Goal: Task Accomplishment & Management: Use online tool/utility

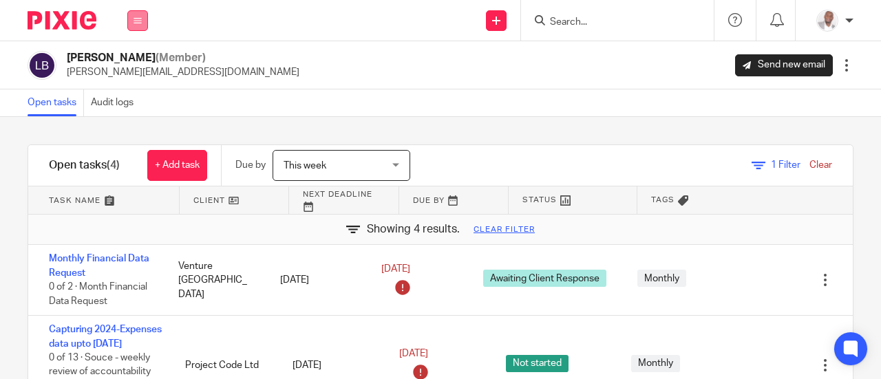
click at [138, 23] on icon at bounding box center [138, 21] width 8 height 8
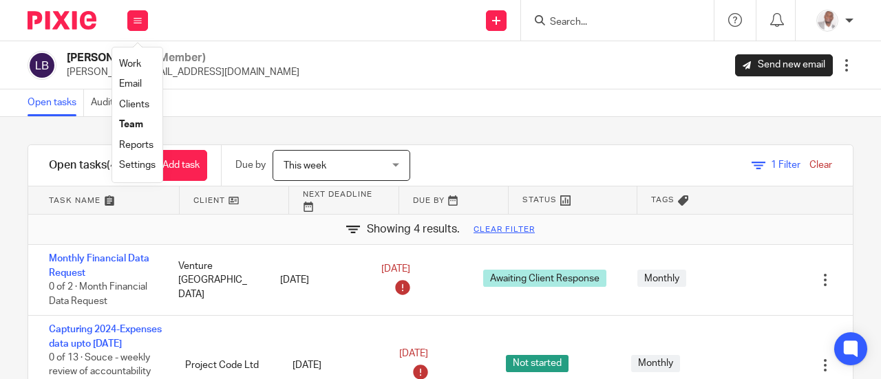
click at [128, 126] on link "Team" at bounding box center [131, 125] width 24 height 10
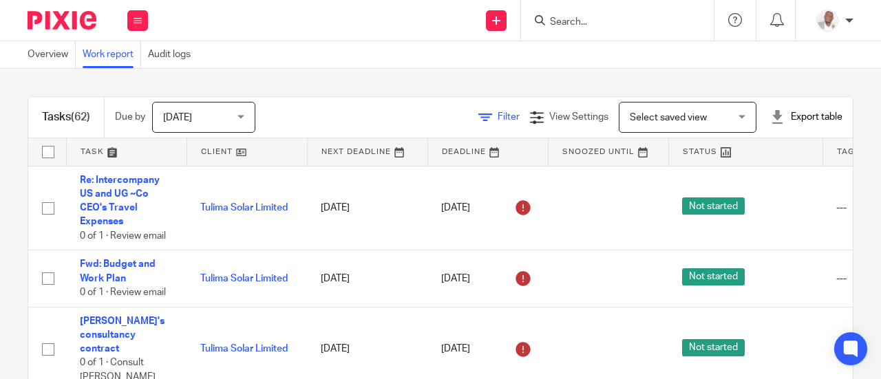
click at [498, 116] on span "Filter" at bounding box center [509, 117] width 22 height 10
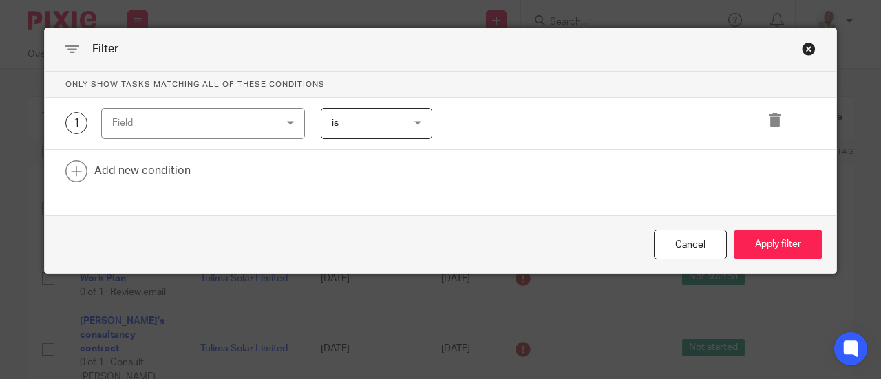
click at [285, 122] on div "Field" at bounding box center [203, 123] width 204 height 31
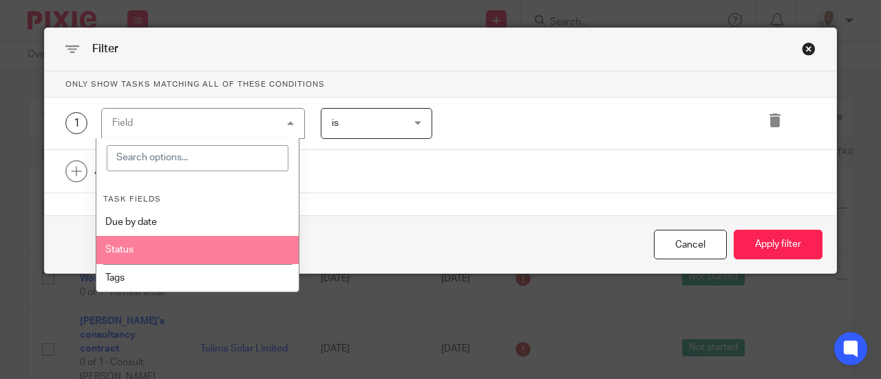
click at [141, 247] on li "Status" at bounding box center [197, 250] width 202 height 28
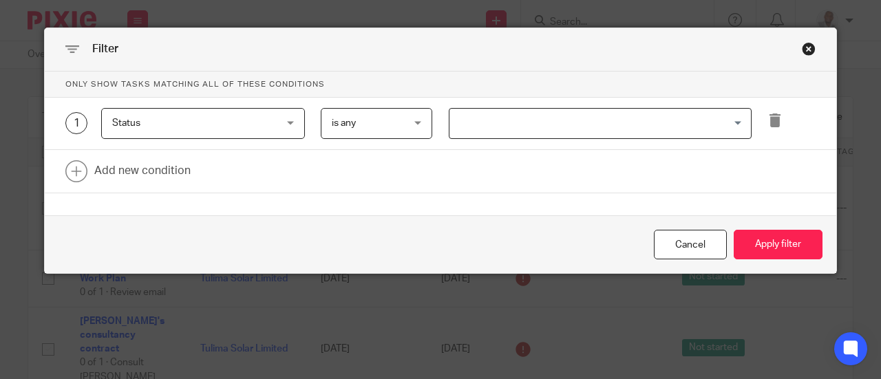
click at [414, 122] on div "is any is any" at bounding box center [377, 123] width 112 height 31
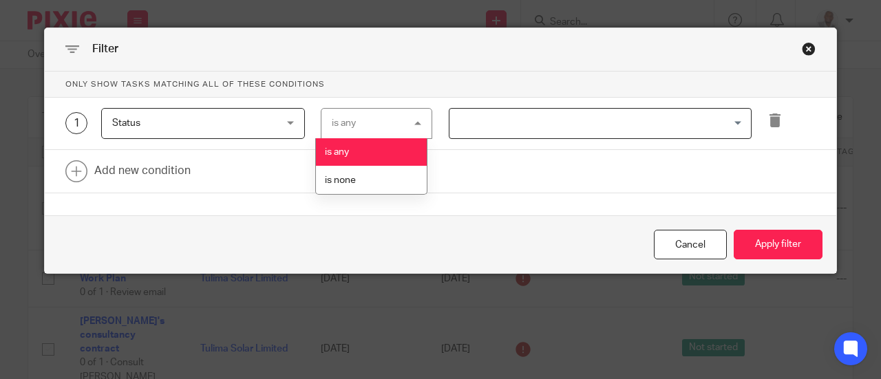
click at [351, 151] on li "is any" at bounding box center [371, 152] width 110 height 28
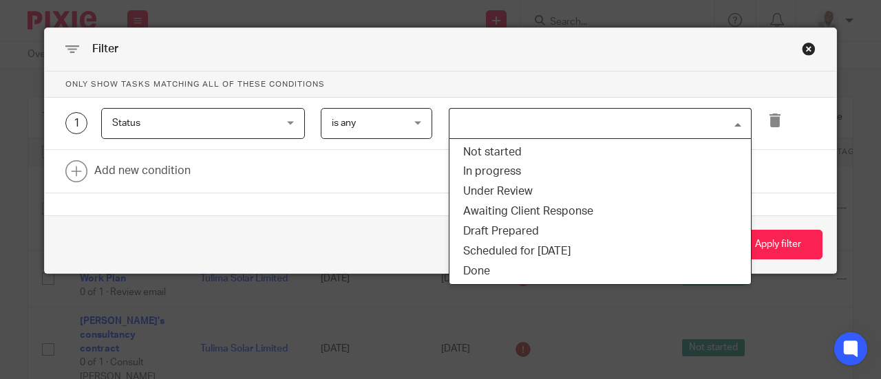
click at [733, 119] on input "Search for option" at bounding box center [597, 124] width 293 height 24
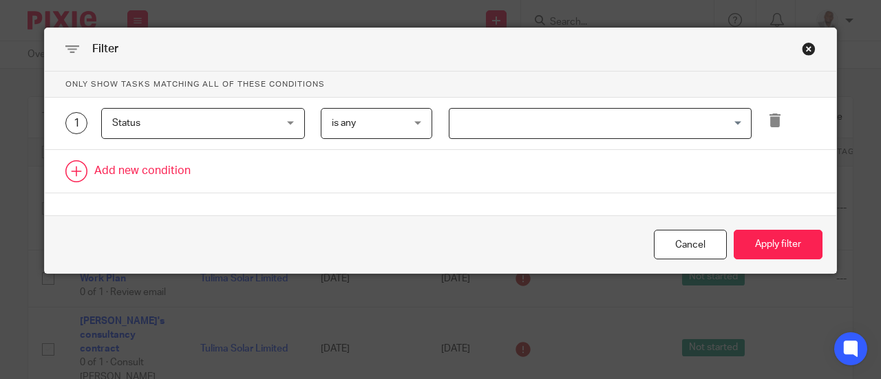
click at [782, 165] on link at bounding box center [441, 171] width 792 height 43
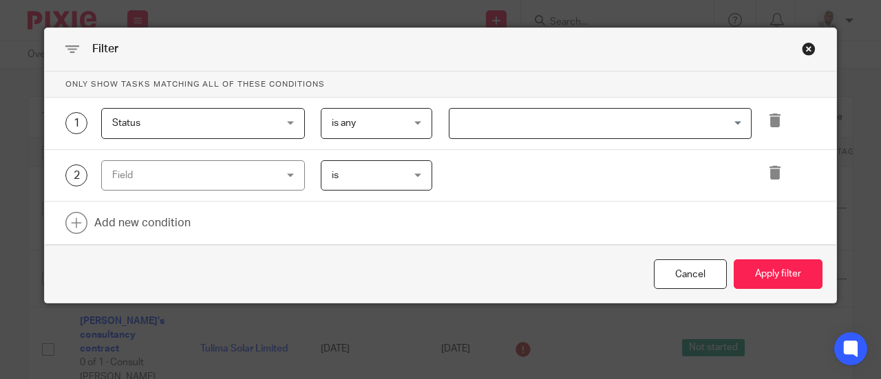
click at [286, 174] on div "Field" at bounding box center [203, 175] width 204 height 31
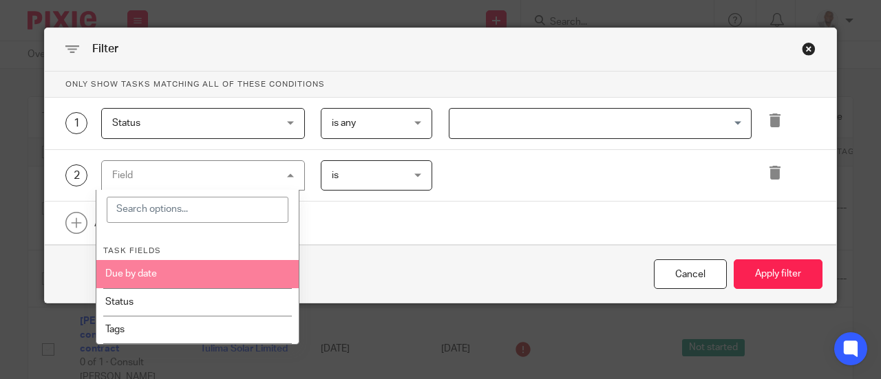
click at [143, 271] on li "Due by date" at bounding box center [197, 274] width 202 height 28
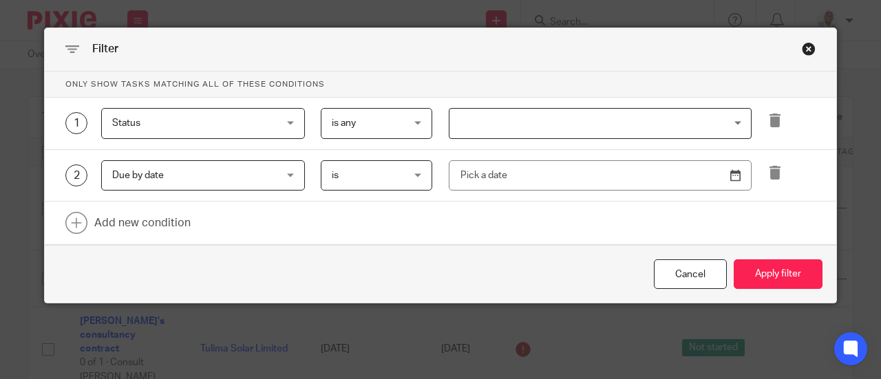
click at [414, 175] on div "is is" at bounding box center [377, 175] width 112 height 31
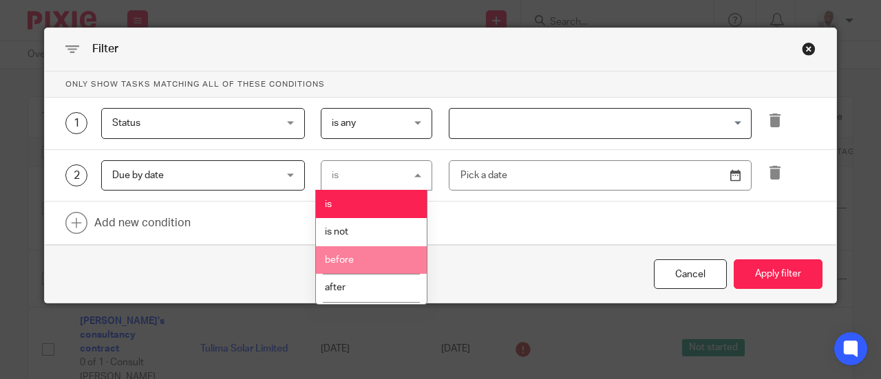
click at [350, 263] on span "before" at bounding box center [339, 260] width 29 height 10
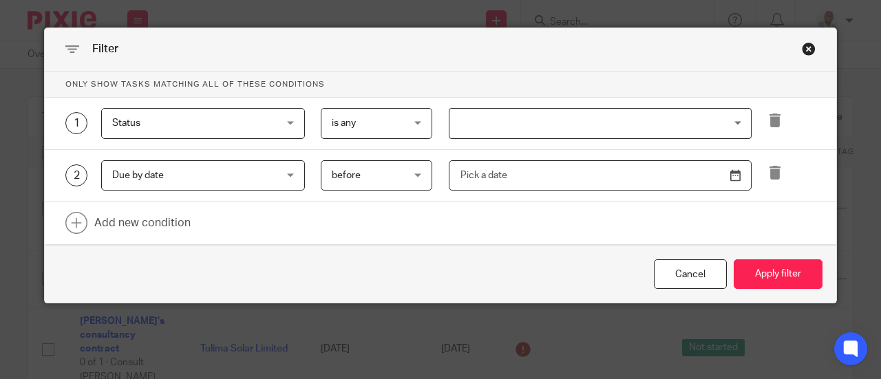
click at [730, 172] on input "text" at bounding box center [601, 175] width 304 height 31
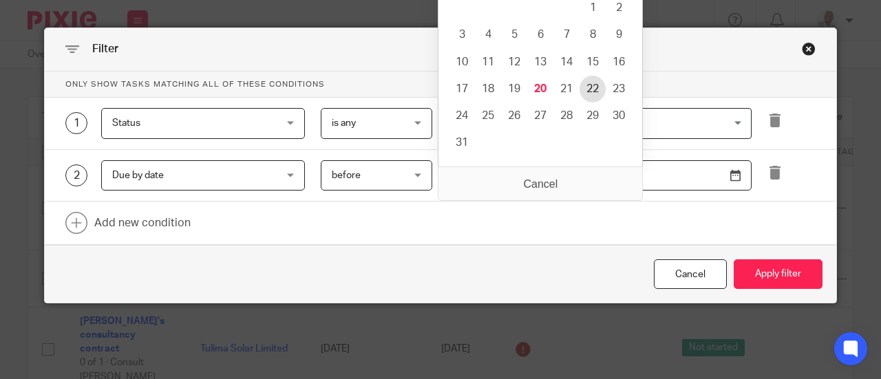
type input "[DATE]"
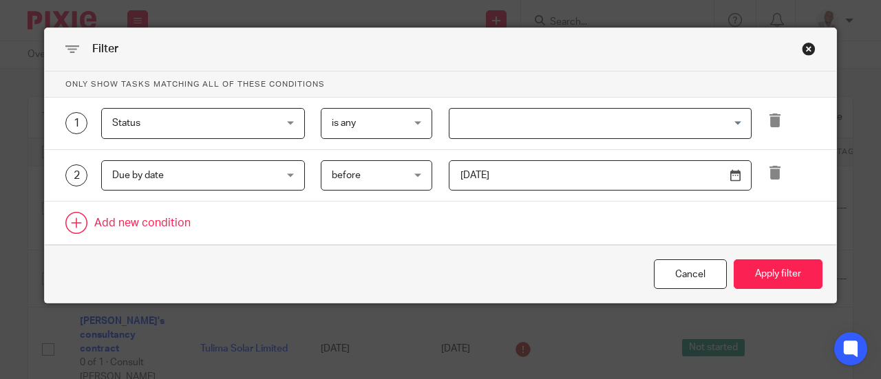
click at [118, 224] on link at bounding box center [441, 223] width 792 height 43
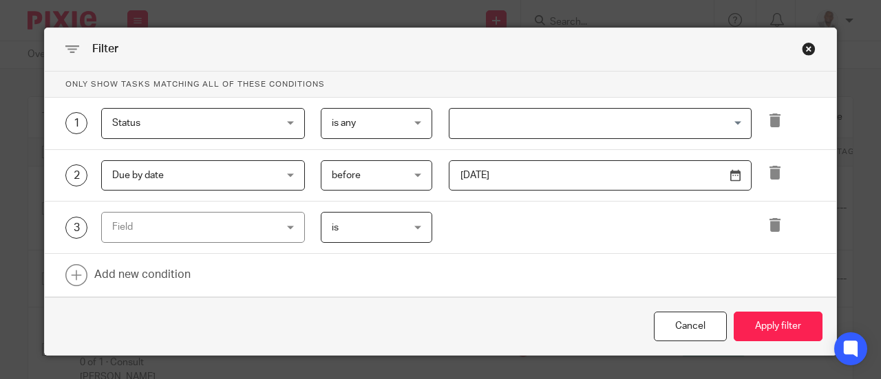
click at [288, 226] on div "Field" at bounding box center [203, 227] width 204 height 31
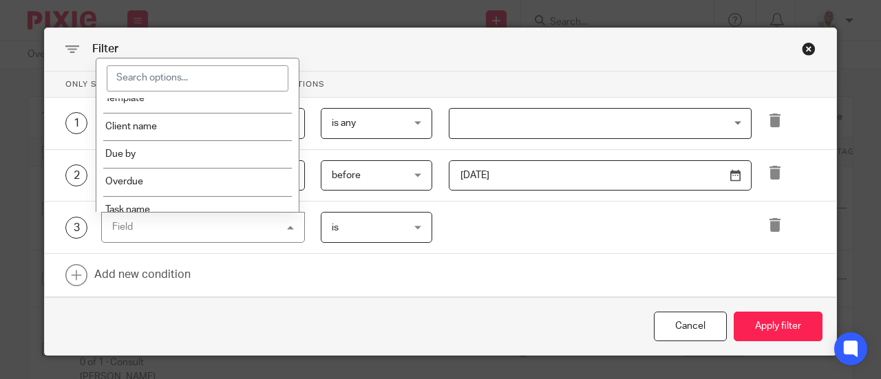
scroll to position [293, 0]
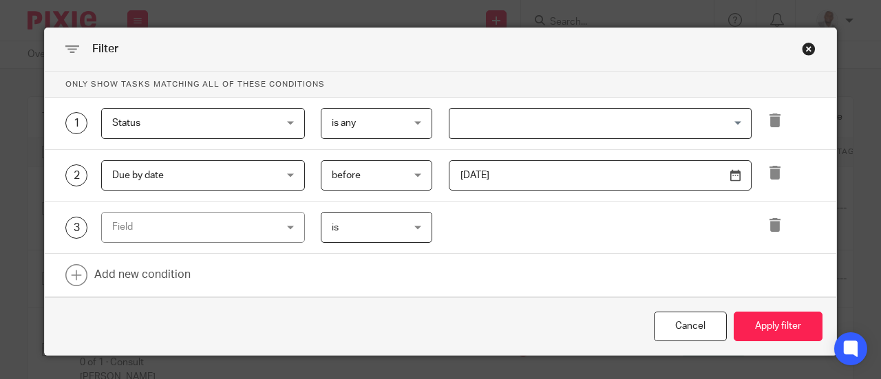
click at [560, 236] on div "3 Field Task fields Due by date Status Tags Created on Default assignee Assigne…" at bounding box center [433, 227] width 766 height 31
click at [762, 323] on button "Apply filter" at bounding box center [778, 327] width 89 height 30
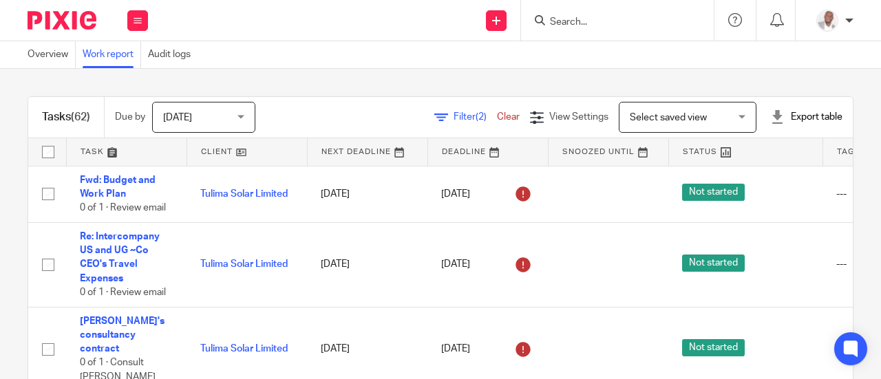
click at [792, 115] on div "Export table" at bounding box center [806, 117] width 72 height 14
click at [764, 167] on link "Excel spreadsheet" at bounding box center [772, 168] width 80 height 10
